Goal: Task Accomplishment & Management: Use online tool/utility

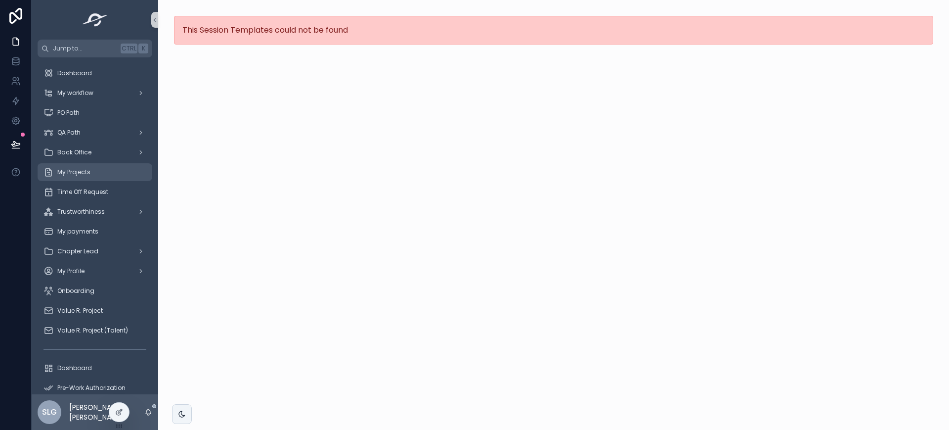
click at [97, 171] on div "My Projects" at bounding box center [95, 172] width 103 height 16
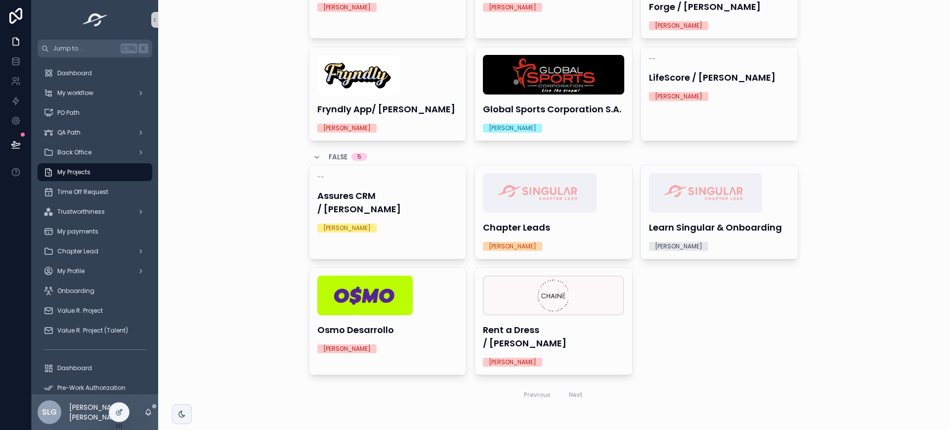
scroll to position [137, 0]
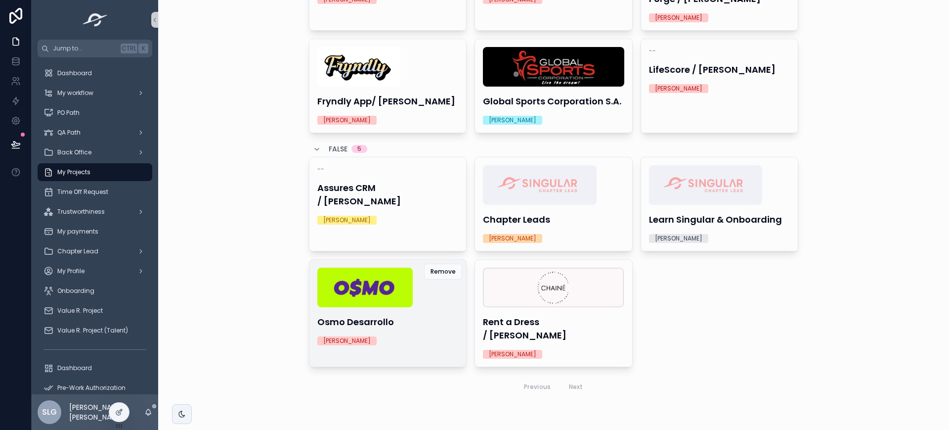
click at [401, 311] on div "Osmo Desarrollo [PERSON_NAME]" at bounding box center [388, 306] width 157 height 93
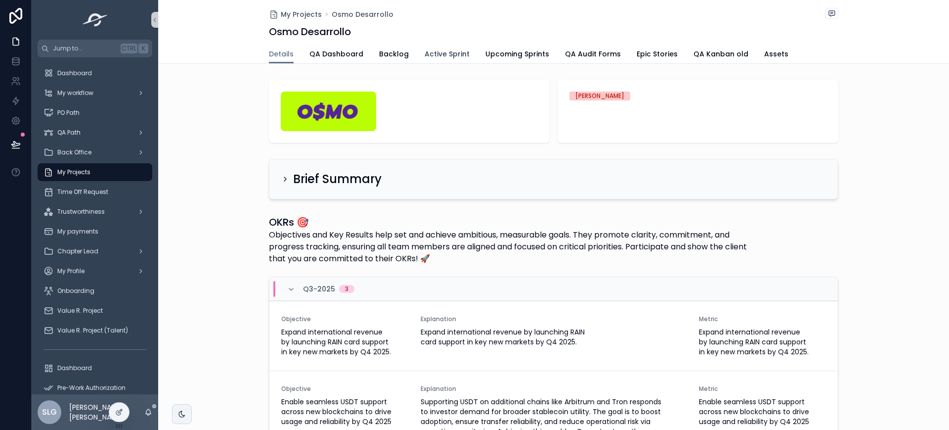
click at [447, 55] on span "Active Sprint" at bounding box center [447, 54] width 45 height 10
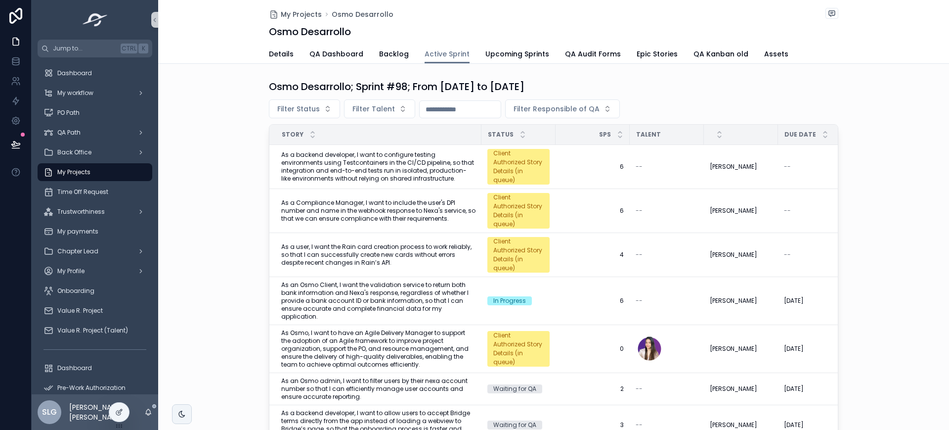
click at [472, 17] on div "My Projects Osmo Desarrollo" at bounding box center [554, 14] width 570 height 13
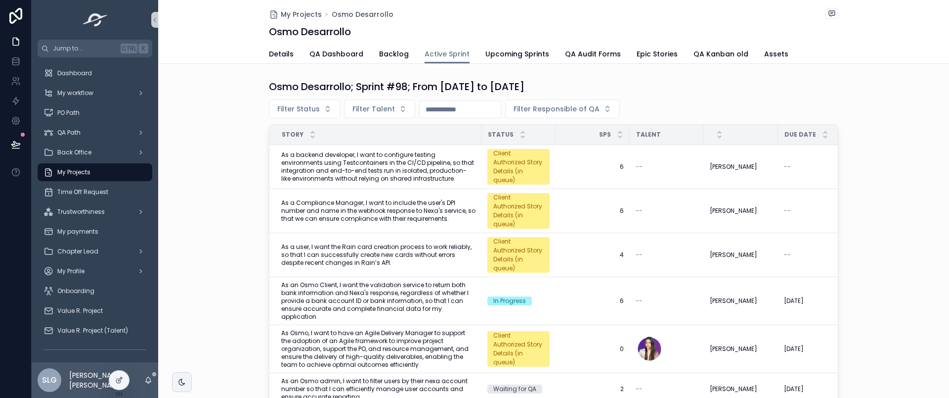
click at [228, 164] on div "Osmo Desarrollo; Sprint #98; From [DATE] to [DATE] Filter Status Filter Talent …" at bounding box center [553, 252] width 791 height 352
click at [228, 185] on div "Osmo Desarrollo; Sprint #98; From [DATE] to [DATE] Filter Status Filter Talent …" at bounding box center [553, 252] width 791 height 352
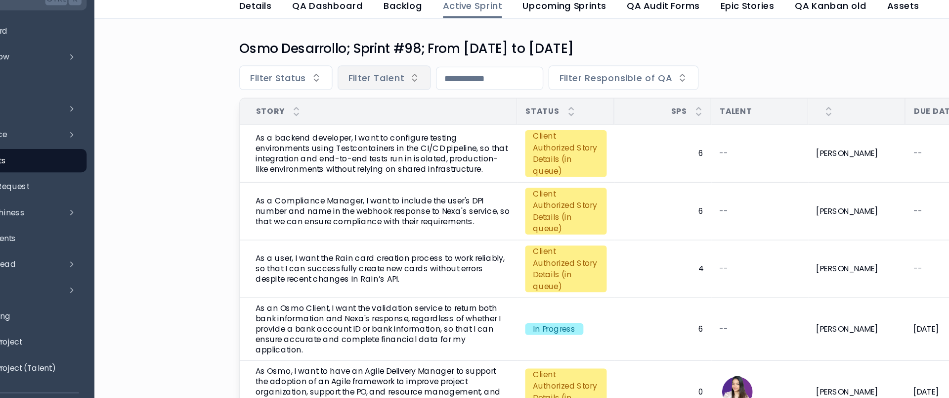
click at [358, 110] on span "Filter Talent" at bounding box center [374, 109] width 43 height 10
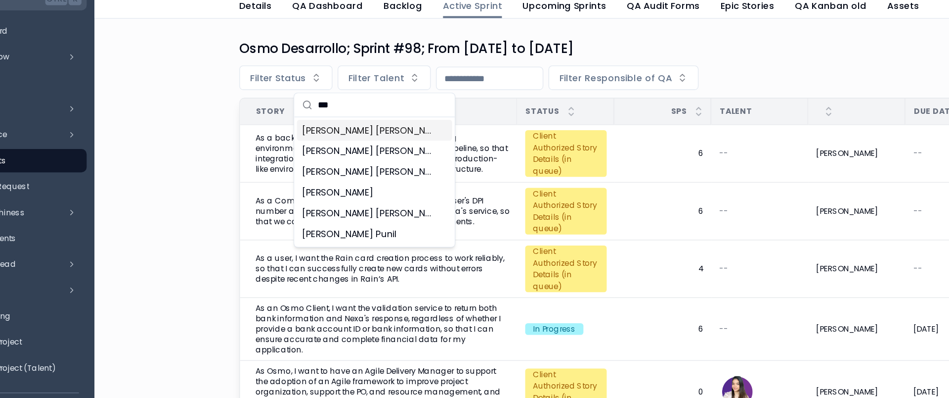
type input "***"
click at [365, 153] on span "[PERSON_NAME] [PERSON_NAME]" at bounding box center [366, 149] width 99 height 10
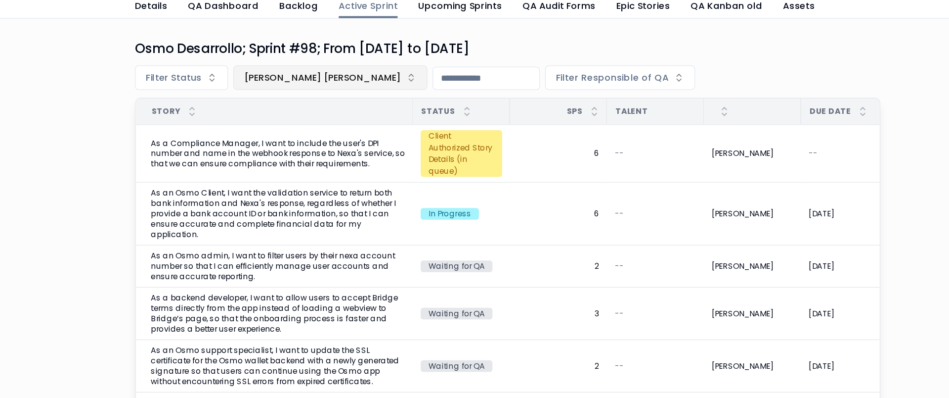
click at [421, 111] on span "[PERSON_NAME] [PERSON_NAME]" at bounding box center [413, 109] width 120 height 10
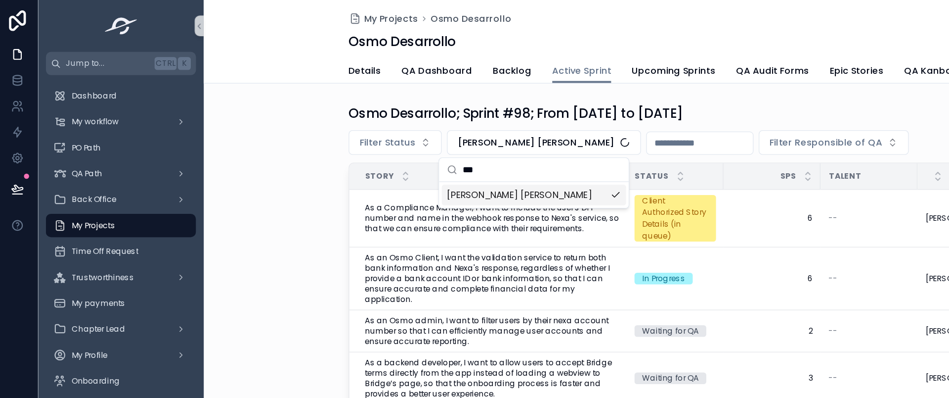
drag, startPoint x: 395, startPoint y: 129, endPoint x: 328, endPoint y: 135, distance: 67.5
click at [328, 135] on div "Jump to... Ctrl K Dashboard My workflow PO Path QA Path Back Office My Projects…" at bounding box center [491, 199] width 918 height 398
type input "*"
type input "*****"
click at [377, 147] on span "[PERSON_NAME]" at bounding box center [371, 149] width 54 height 10
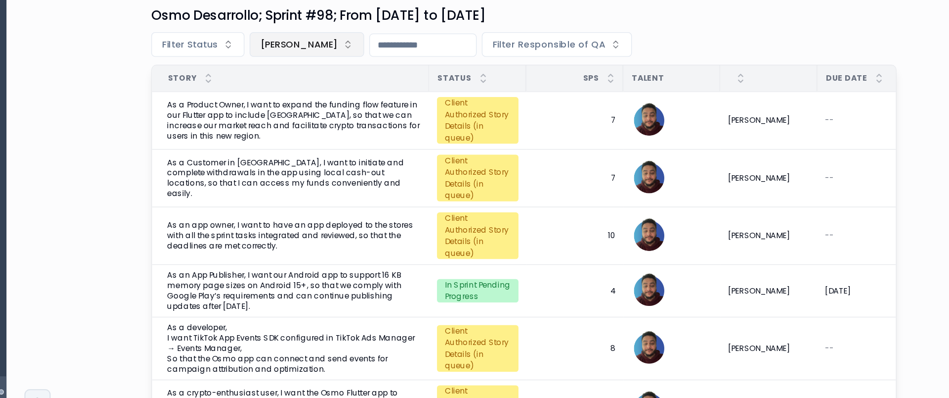
click at [406, 114] on button "[PERSON_NAME]" at bounding box center [388, 108] width 88 height 19
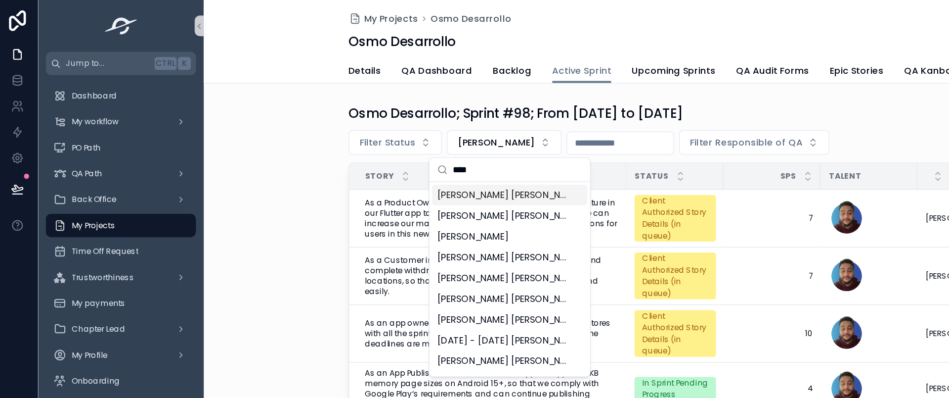
type input "****"
click at [352, 144] on span "[PERSON_NAME] [PERSON_NAME]" at bounding box center [386, 149] width 99 height 10
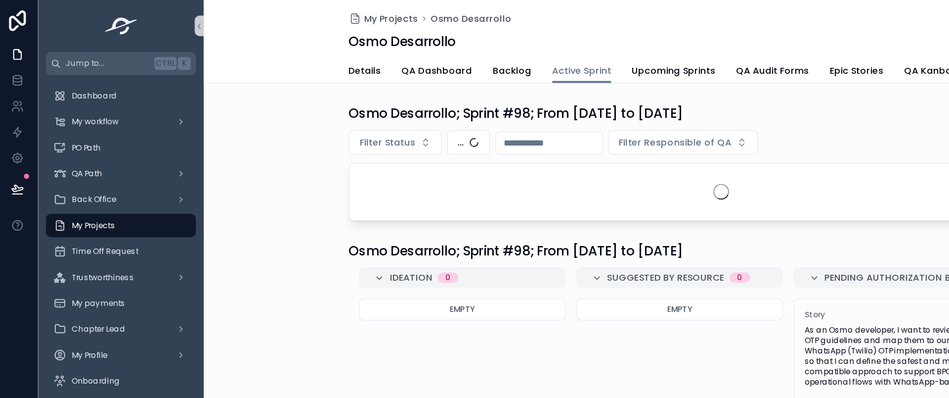
click at [215, 71] on div "My Projects Osmo Desarrollo Osmo Desarrollo Active Sprint Details QA Dashboard …" at bounding box center [553, 292] width 791 height 585
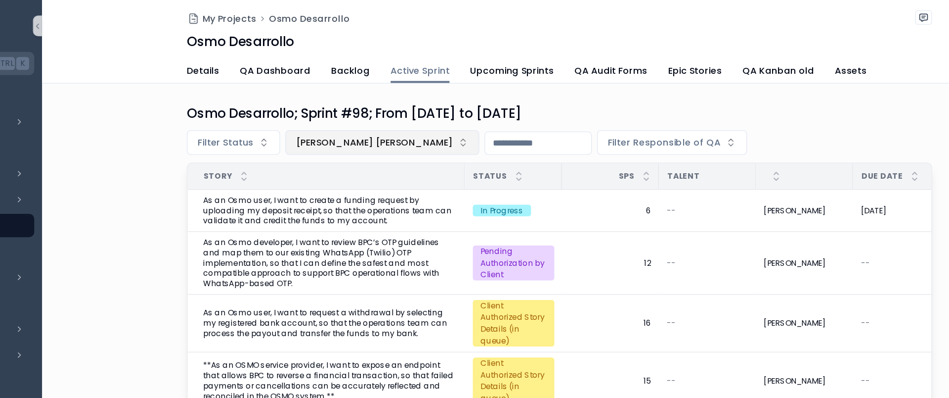
click at [394, 113] on span "[PERSON_NAME] [PERSON_NAME]" at bounding box center [413, 109] width 120 height 10
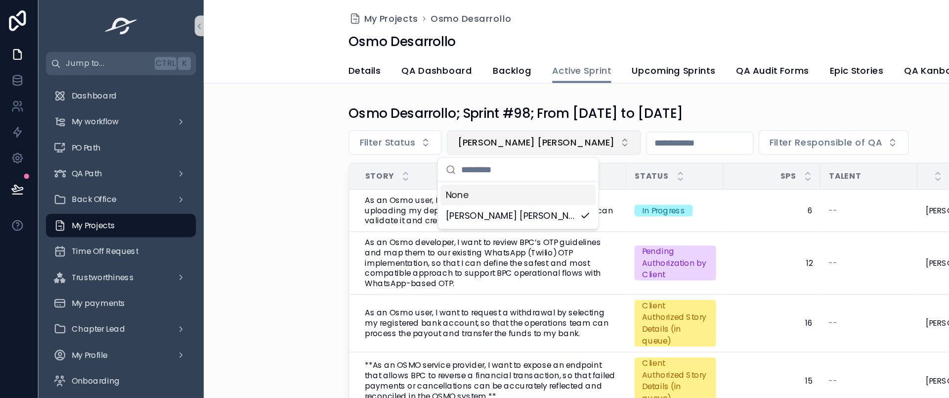
click at [270, 113] on button "Filter Status" at bounding box center [304, 108] width 71 height 19
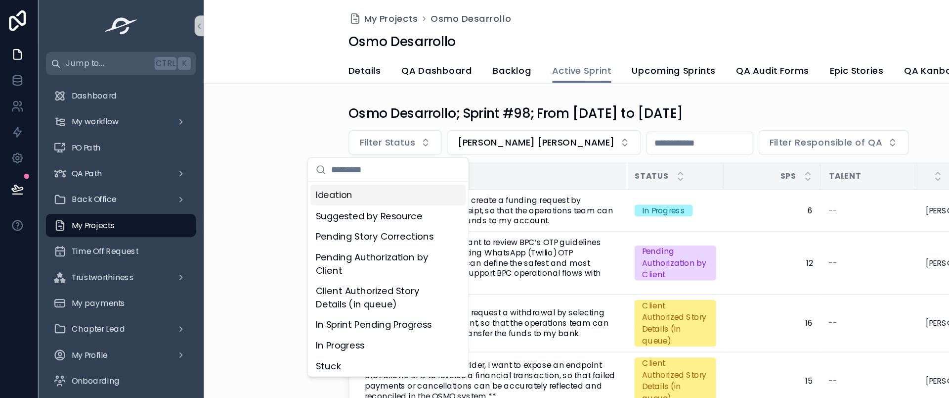
click at [194, 102] on div "Osmo Desarrollo; Sprint #98; From [DATE] to [DATE] Filter Status [PERSON_NAME] …" at bounding box center [553, 218] width 791 height 285
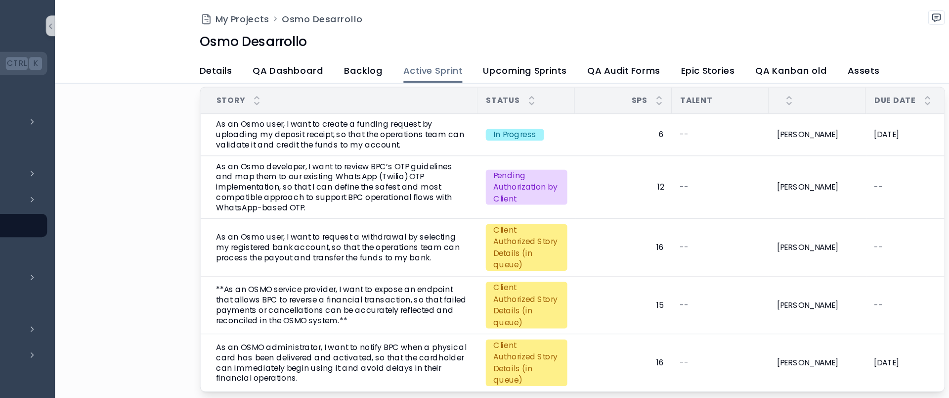
scroll to position [57, 0]
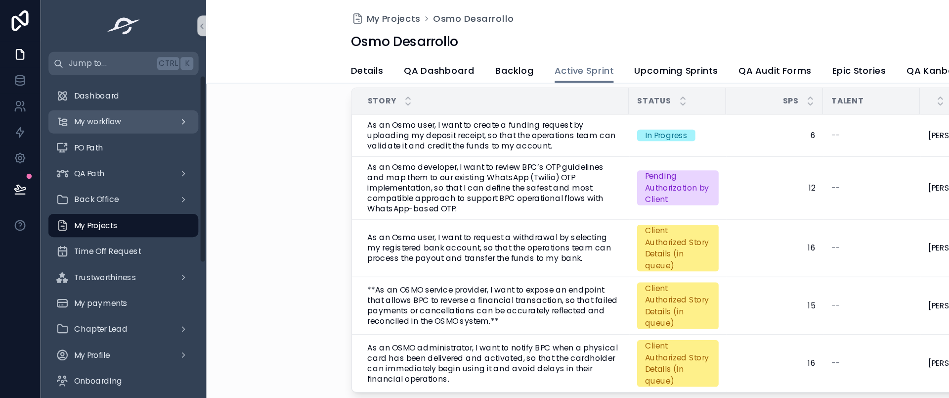
click at [112, 96] on div "My workflow" at bounding box center [95, 93] width 103 height 16
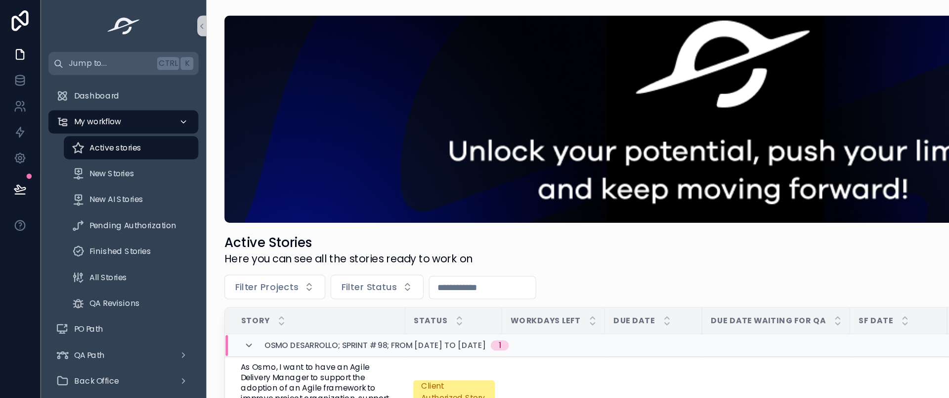
click at [138, 90] on icon "scrollable content" at bounding box center [140, 92] width 7 height 7
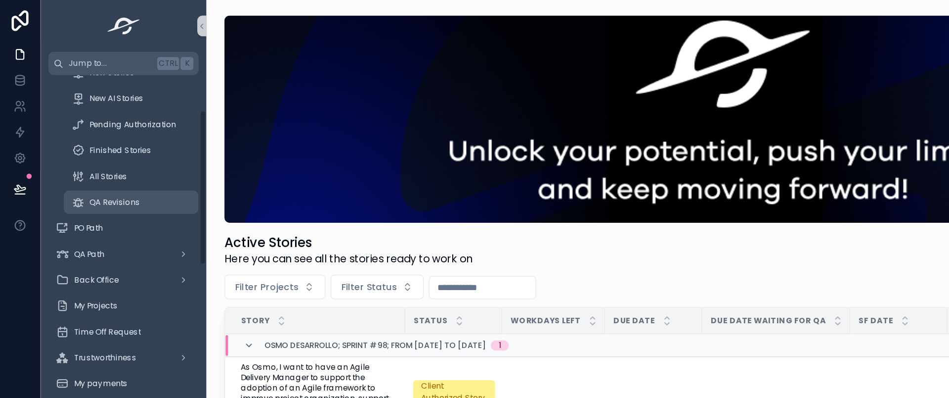
scroll to position [79, 0]
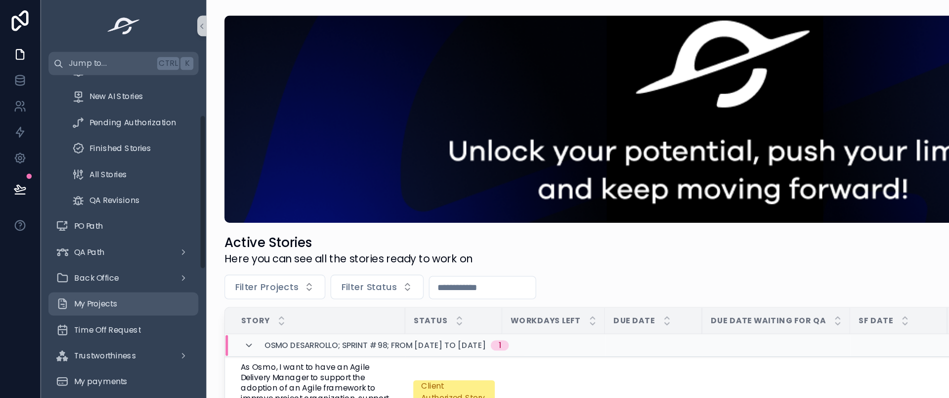
click at [128, 233] on div "My Projects" at bounding box center [95, 232] width 103 height 16
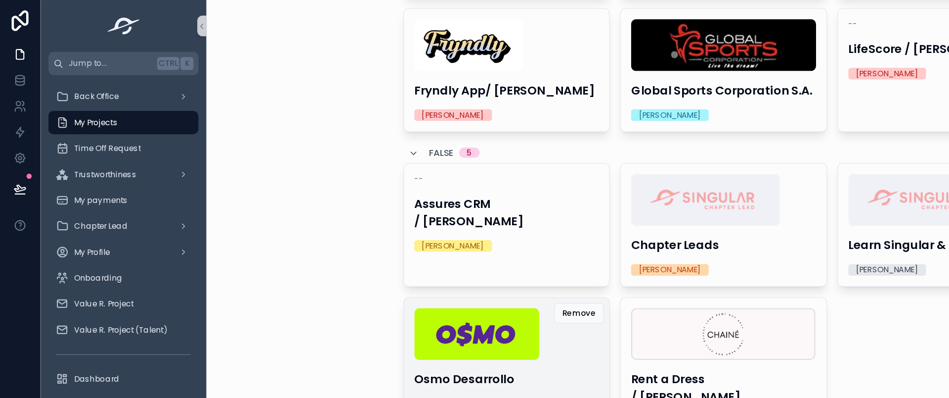
scroll to position [169, 0]
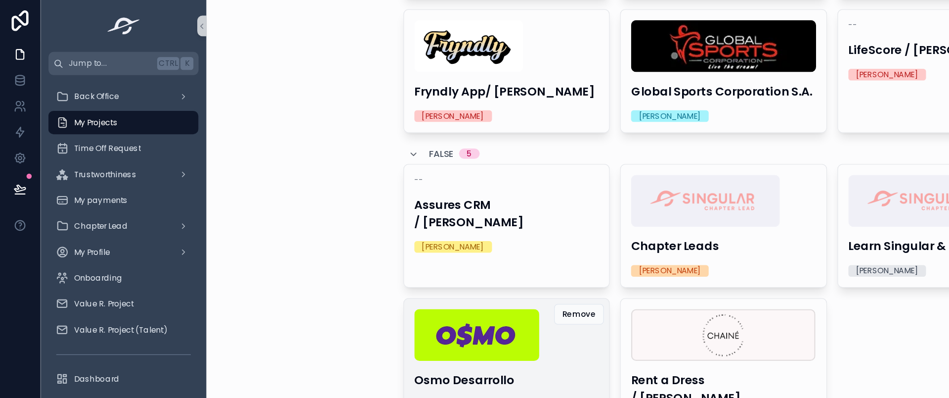
click at [412, 246] on div "scrollable content" at bounding box center [387, 256] width 141 height 40
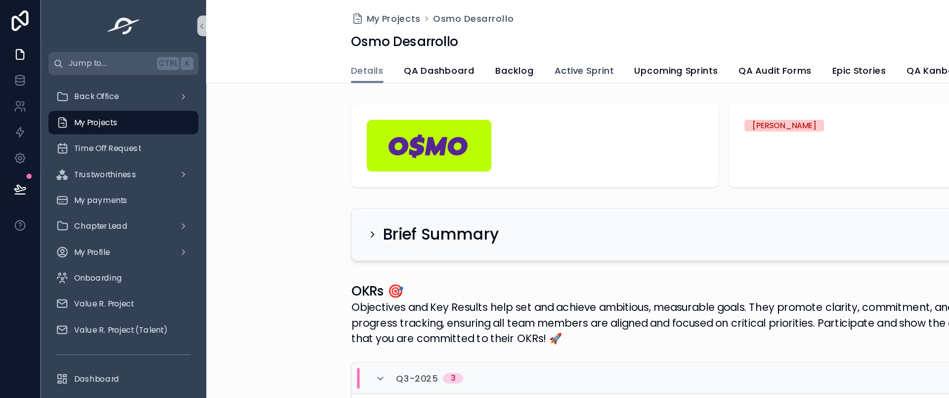
click at [429, 54] on span "Active Sprint" at bounding box center [447, 54] width 45 height 10
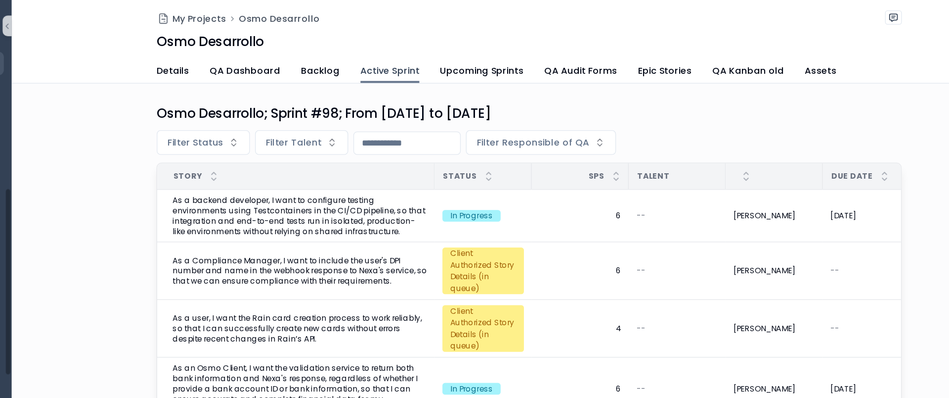
scroll to position [167, 0]
click at [345, 108] on button "Filter Talent" at bounding box center [379, 108] width 71 height 19
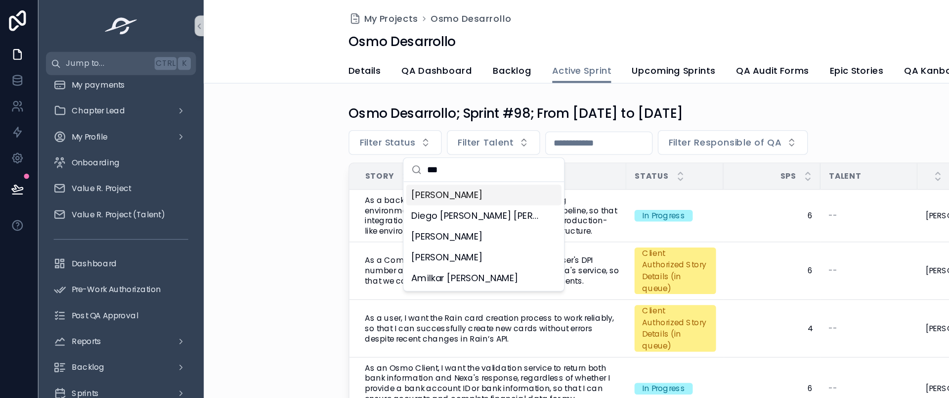
type input "***"
click at [321, 145] on span "[PERSON_NAME]" at bounding box center [344, 149] width 54 height 10
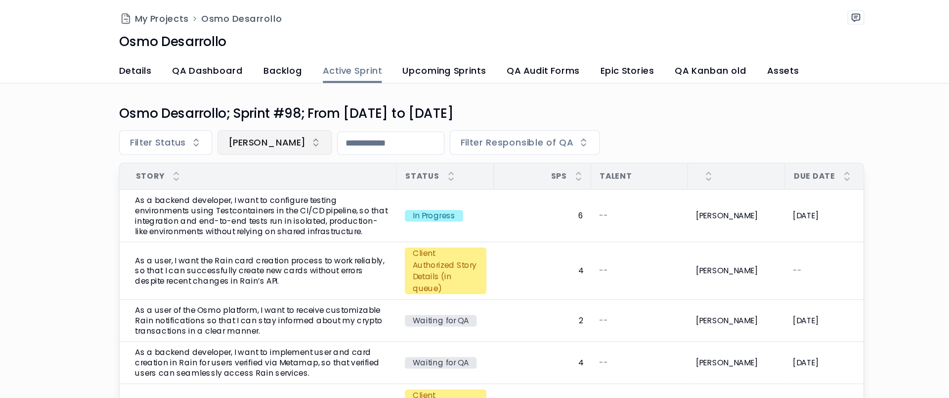
click at [391, 107] on span "[PERSON_NAME]" at bounding box center [382, 109] width 59 height 10
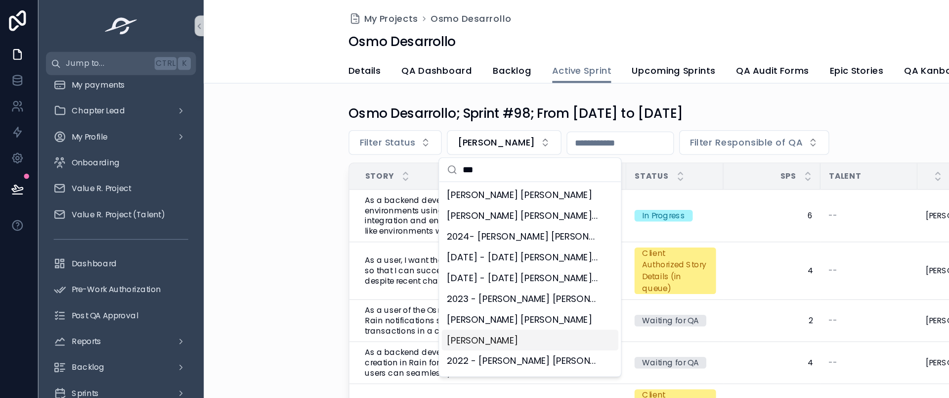
type input "***"
click at [389, 257] on span "[PERSON_NAME]" at bounding box center [371, 260] width 54 height 10
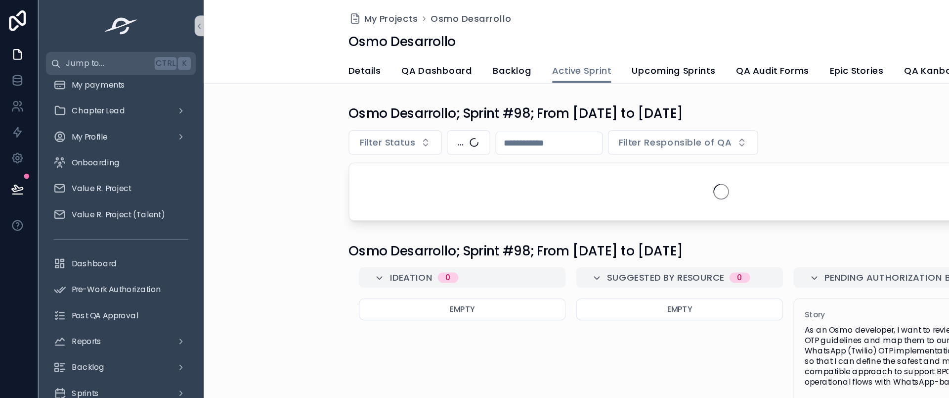
click at [231, 102] on div "Osmo Desarrollo; Sprint #98; From [DATE] to [DATE] Filter Status ... Filter Res…" at bounding box center [553, 124] width 791 height 97
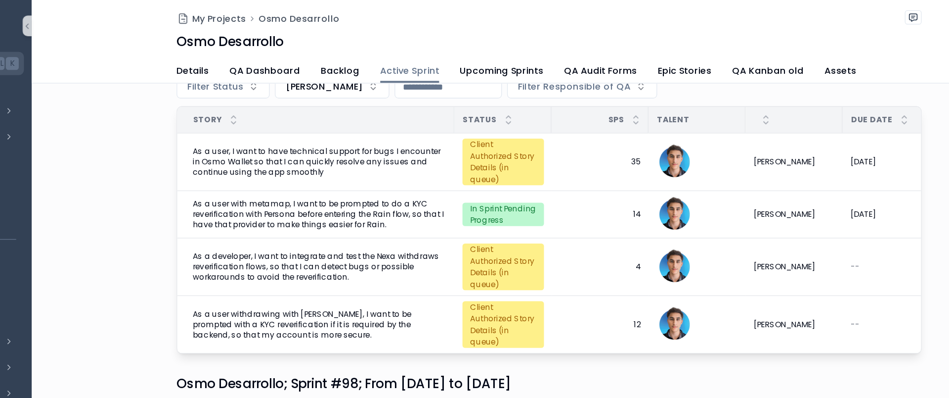
scroll to position [42, 0]
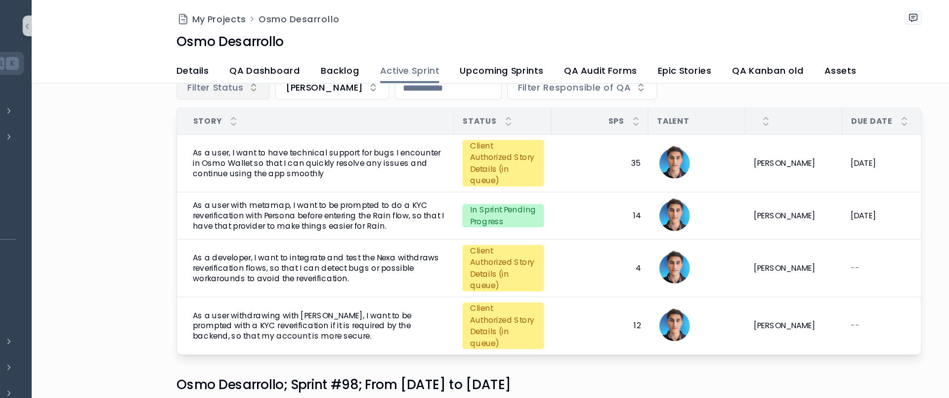
drag, startPoint x: 401, startPoint y: 75, endPoint x: 269, endPoint y: 74, distance: 131.5
click at [401, 74] on button "[PERSON_NAME]" at bounding box center [388, 66] width 88 height 19
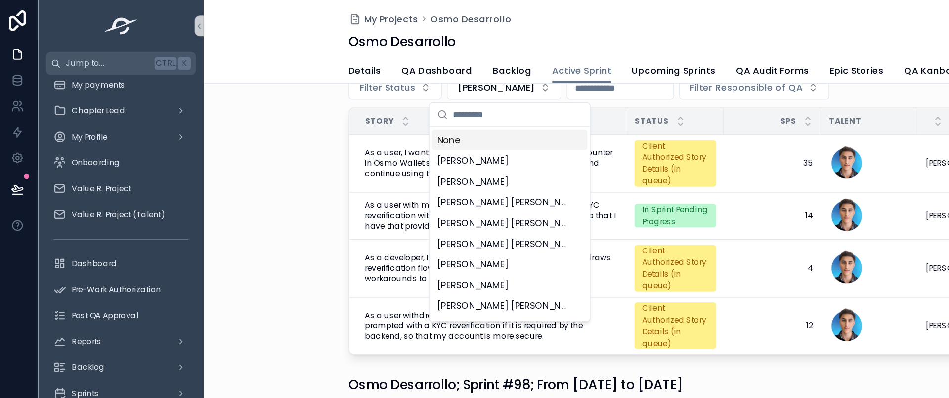
click at [236, 95] on div "Osmo Desarrollo; Sprint #98; From [DATE] to [DATE] Filter Status [PERSON_NAME] …" at bounding box center [553, 154] width 791 height 241
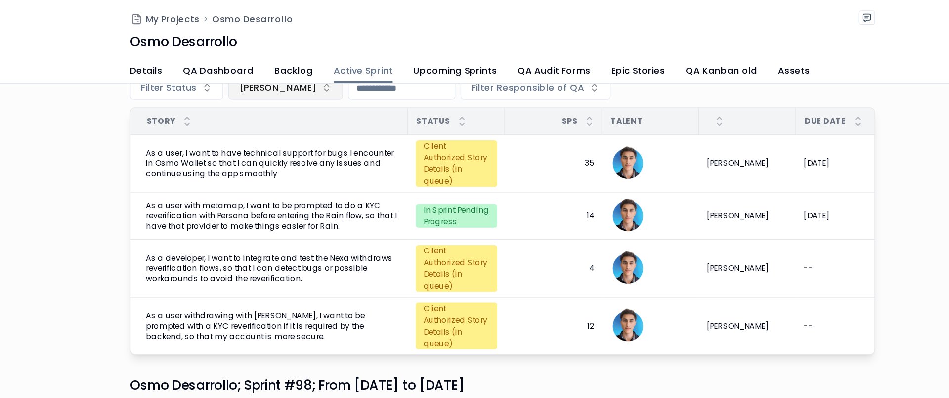
click at [409, 75] on button "[PERSON_NAME]" at bounding box center [388, 66] width 88 height 19
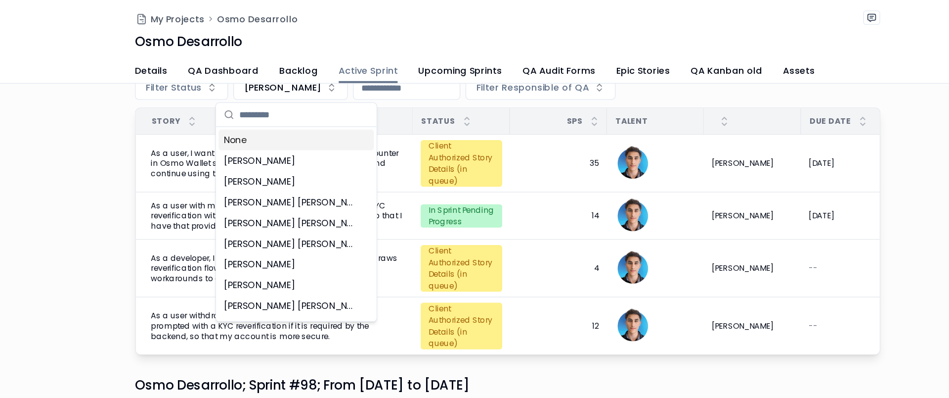
click at [362, 107] on div "None" at bounding box center [392, 107] width 119 height 16
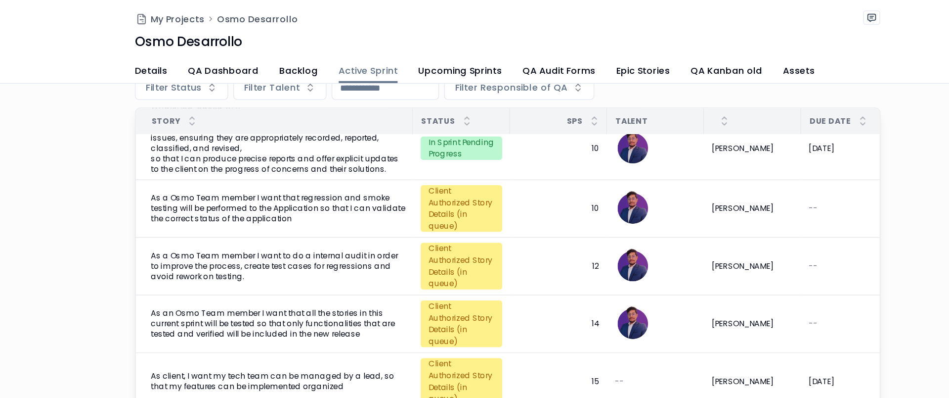
scroll to position [169, 0]
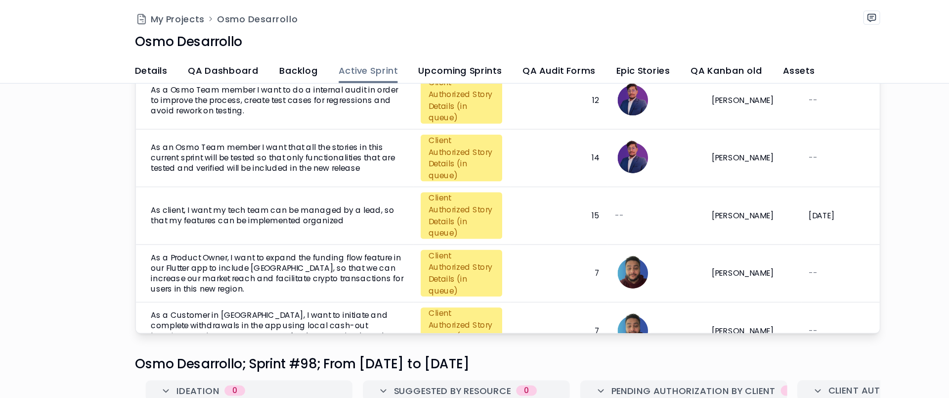
click at [247, 118] on div "Osmo Desarrollo; Sprint #98; From [DATE] to [DATE] Filter Status Filter Talent …" at bounding box center [553, 83] width 791 height 352
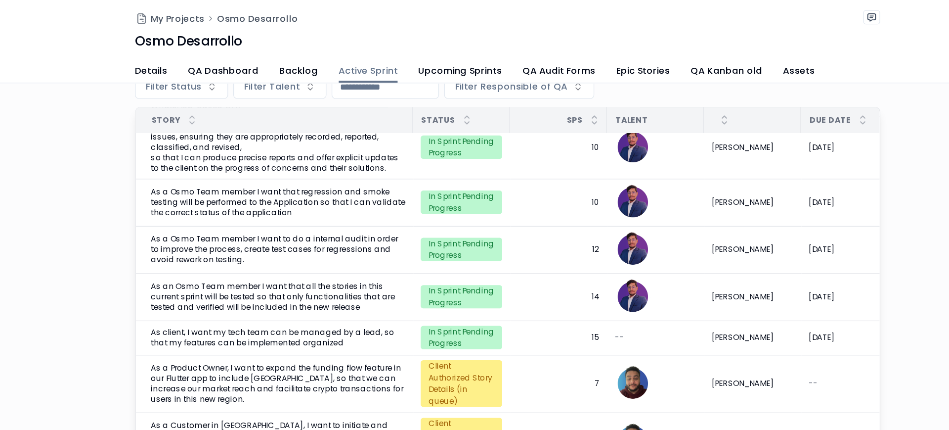
scroll to position [308, 0]
click at [645, 37] on div "Osmo Desarrollo" at bounding box center [554, 32] width 570 height 14
